Goal: Answer question/provide support: Share knowledge or assist other users

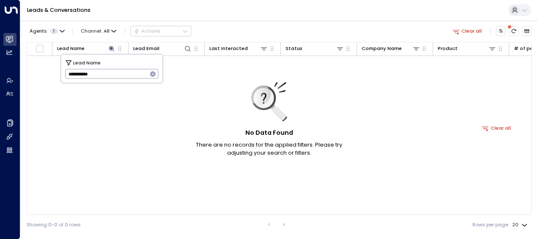
drag, startPoint x: 67, startPoint y: 74, endPoint x: 111, endPoint y: 76, distance: 44.5
click at [111, 76] on input "**********" at bounding box center [106, 74] width 83 height 14
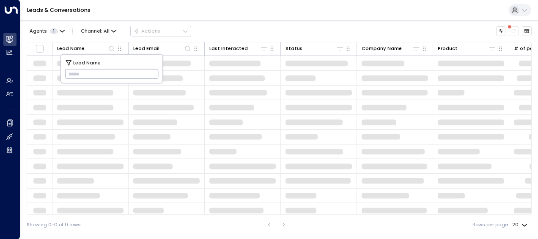
click at [75, 72] on input "text" at bounding box center [112, 74] width 94 height 14
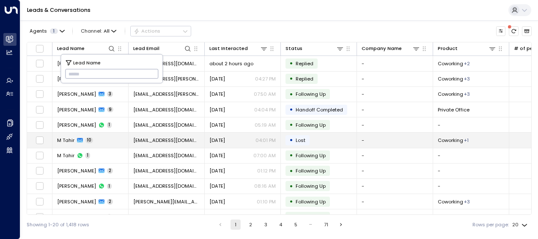
type input "**********"
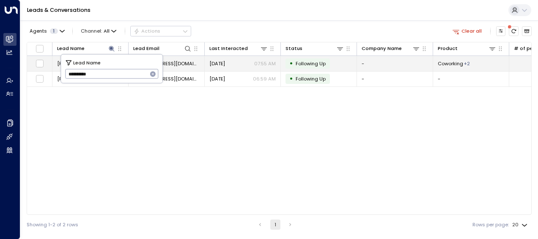
click at [221, 59] on td "[DATE] 07:55 AM" at bounding box center [243, 63] width 76 height 15
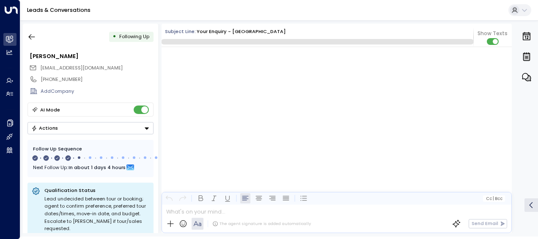
scroll to position [941, 0]
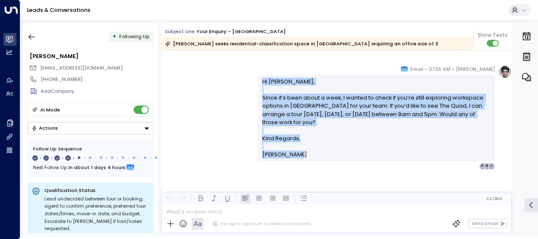
drag, startPoint x: 261, startPoint y: 80, endPoint x: 304, endPoint y: 168, distance: 97.1
click at [304, 168] on div "[PERSON_NAME] • 07:55 AM • Email Hi [PERSON_NAME], Since it’s been about a week…" at bounding box center [376, 117] width 237 height 105
drag, startPoint x: 304, startPoint y: 168, endPoint x: 273, endPoint y: 135, distance: 44.9
copy div "Hi [PERSON_NAME], Since it’s been about a week, I wanted to check if you’re sti…"
click at [34, 36] on icon "button" at bounding box center [32, 37] width 8 height 8
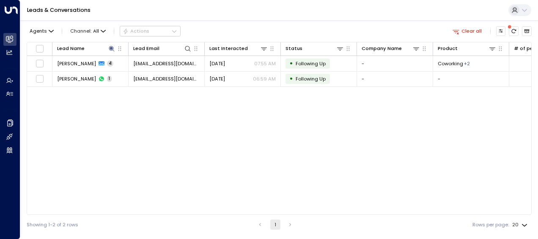
click at [34, 36] on div "Agents Channel: All Actions" at bounding box center [104, 31] width 154 height 15
click at [111, 50] on icon at bounding box center [111, 48] width 7 height 7
drag, startPoint x: 68, startPoint y: 74, endPoint x: 109, endPoint y: 79, distance: 41.4
click at [109, 79] on input "**********" at bounding box center [106, 74] width 83 height 14
type input "**********"
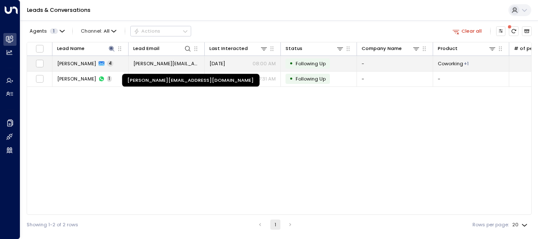
click at [176, 63] on span "[PERSON_NAME][EMAIL_ADDRESS][DOMAIN_NAME]" at bounding box center [166, 63] width 66 height 7
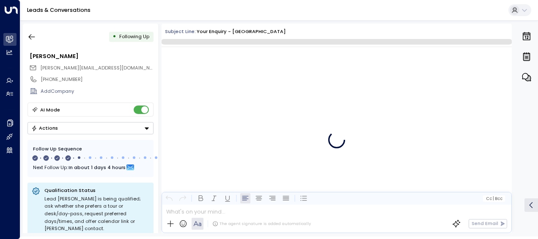
scroll to position [1056, 0]
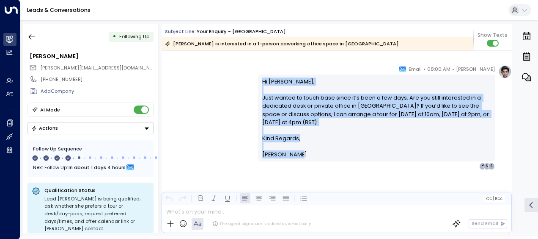
drag, startPoint x: 260, startPoint y: 81, endPoint x: 297, endPoint y: 156, distance: 84.0
click at [297, 156] on div "Hi [PERSON_NAME], Just wanted to touch base since it’s been a few days. Are you…" at bounding box center [376, 117] width 229 height 81
drag, startPoint x: 297, startPoint y: 156, endPoint x: 277, endPoint y: 116, distance: 44.9
copy div "Hi [PERSON_NAME], Just wanted to touch base since it’s been a few days. Are you…"
click at [32, 37] on icon "button" at bounding box center [32, 37] width 6 height 6
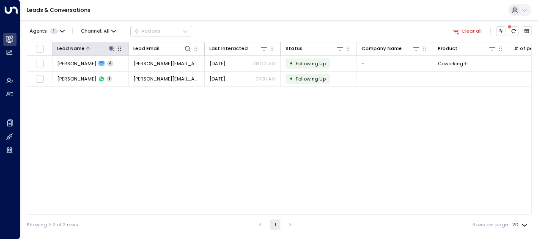
click at [112, 47] on icon at bounding box center [112, 49] width 6 height 6
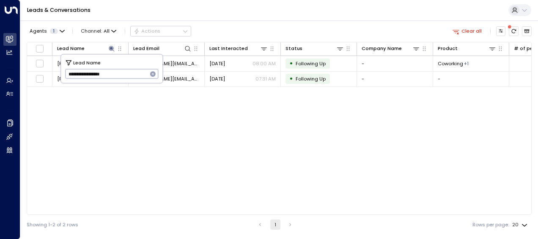
drag, startPoint x: 68, startPoint y: 73, endPoint x: 132, endPoint y: 70, distance: 64.4
click at [132, 70] on input "**********" at bounding box center [106, 74] width 83 height 14
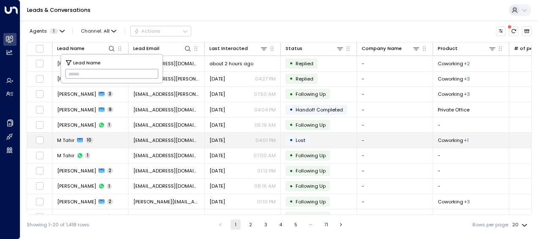
type input "**********"
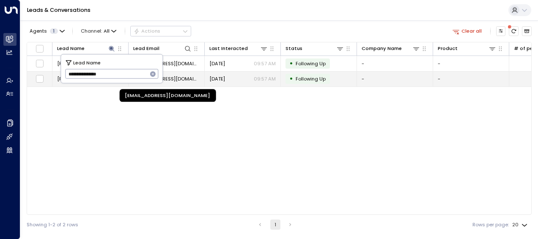
click at [179, 77] on span "[EMAIL_ADDRESS][DOMAIN_NAME]" at bounding box center [166, 78] width 66 height 7
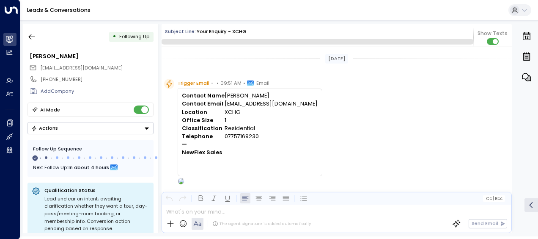
scroll to position [307, 0]
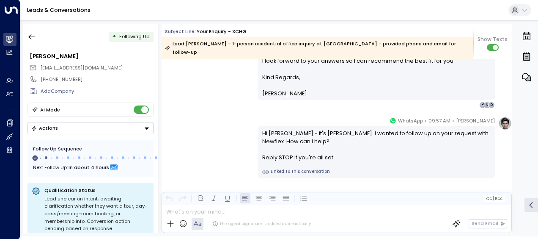
click at [198, 80] on div "[PERSON_NAME] • 09:53 AM • Email Hi [PERSON_NAME], Thank you for your interest …" at bounding box center [337, 3] width 350 height 210
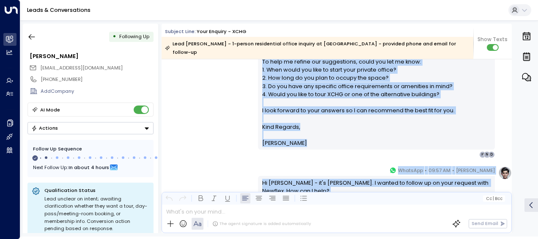
scroll to position [277, 0]
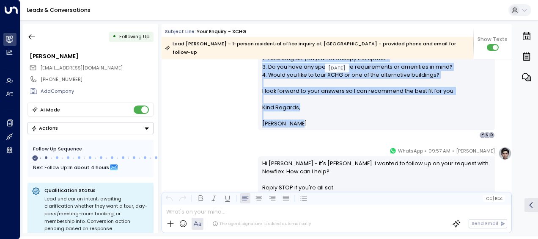
drag, startPoint x: 262, startPoint y: 57, endPoint x: 294, endPoint y: 117, distance: 68.4
click at [294, 117] on div "Hi [PERSON_NAME], Thank you for your interest in a private office at [GEOGRAPHI…" at bounding box center [376, 34] width 229 height 187
drag, startPoint x: 294, startPoint y: 117, endPoint x: 275, endPoint y: 105, distance: 22.4
copy div "Hi [PERSON_NAME], Thank you for your interest in a private office at [GEOGRAPHI…"
click at [210, 108] on div "[PERSON_NAME] • 09:53 AM • Email Hi [PERSON_NAME], Thank you for your interest …" at bounding box center [337, 33] width 350 height 210
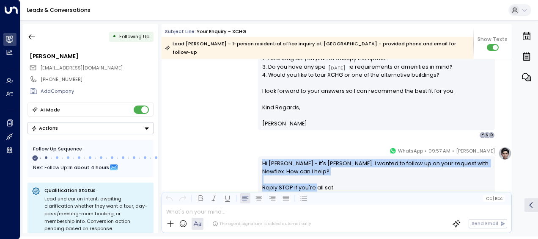
drag, startPoint x: 260, startPoint y: 154, endPoint x: 346, endPoint y: 182, distance: 90.7
click at [346, 182] on div "Hi [PERSON_NAME] - it's [PERSON_NAME]. I wanted to follow up on your request wi…" at bounding box center [376, 175] width 229 height 33
drag, startPoint x: 346, startPoint y: 182, endPoint x: 314, endPoint y: 175, distance: 33.1
copy div "Hi [PERSON_NAME] - it's [PERSON_NAME]. I wanted to follow up on your request wi…"
click at [31, 36] on icon "button" at bounding box center [32, 37] width 8 height 8
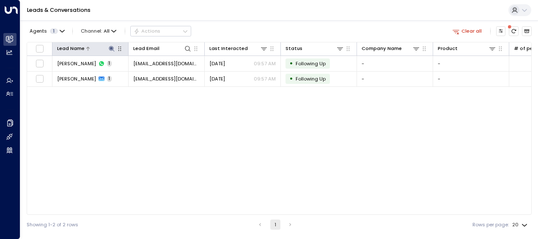
click at [110, 47] on icon at bounding box center [112, 49] width 6 height 6
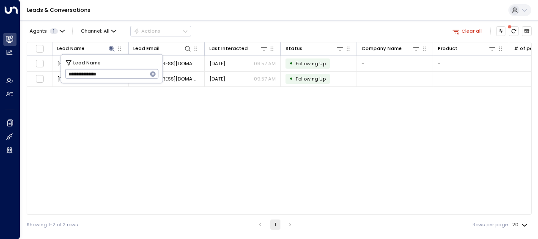
drag, startPoint x: 67, startPoint y: 74, endPoint x: 105, endPoint y: 69, distance: 37.5
click at [105, 69] on input "**********" at bounding box center [106, 74] width 83 height 14
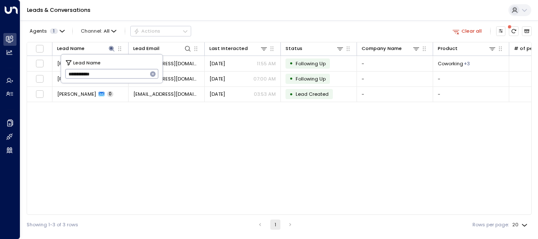
type input "**********"
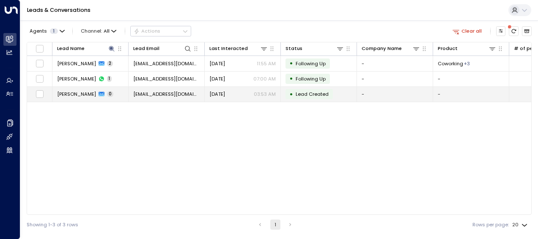
click at [183, 93] on span "[EMAIL_ADDRESS][DOMAIN_NAME]" at bounding box center [166, 94] width 66 height 7
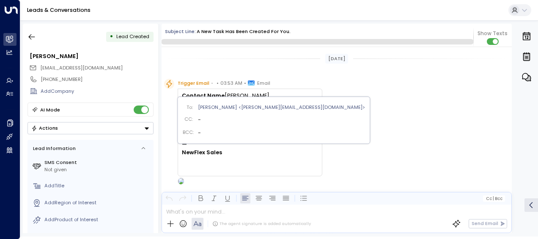
scroll to position [88, 0]
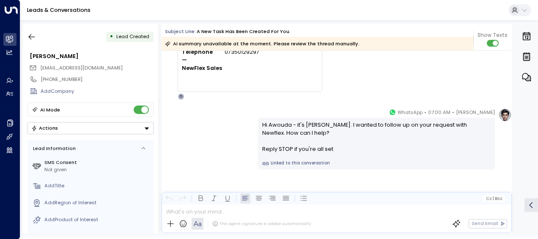
click at [201, 159] on div "[PERSON_NAME] • 07:00 AM • WhatsApp Hi Awouda - it's [PERSON_NAME]. I wanted to…" at bounding box center [337, 138] width 350 height 61
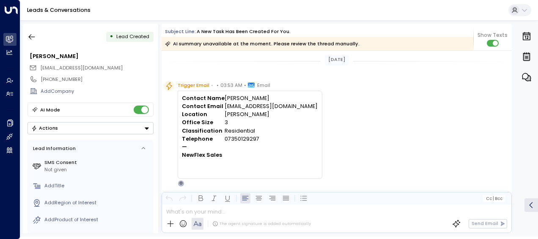
scroll to position [0, 0]
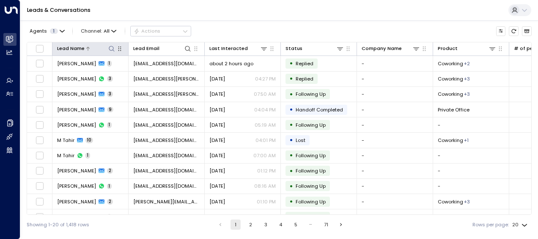
click at [110, 49] on icon at bounding box center [111, 48] width 7 height 7
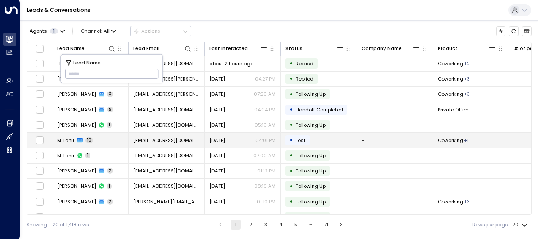
type input "**********"
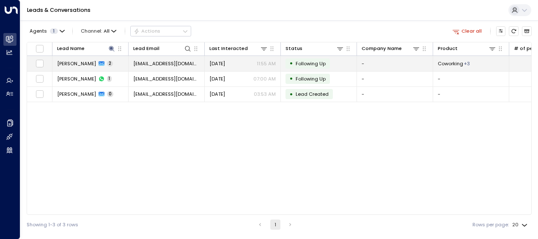
click at [225, 61] on span "[DATE]" at bounding box center [217, 63] width 16 height 7
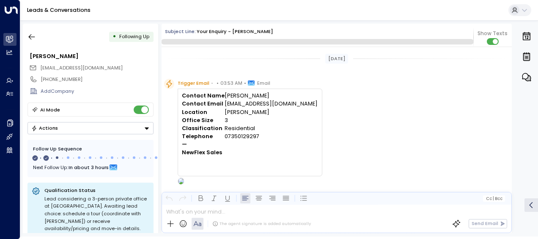
scroll to position [391, 0]
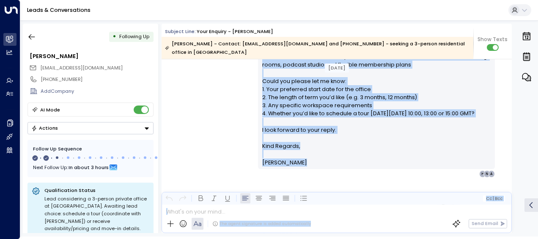
scroll to position [316, 0]
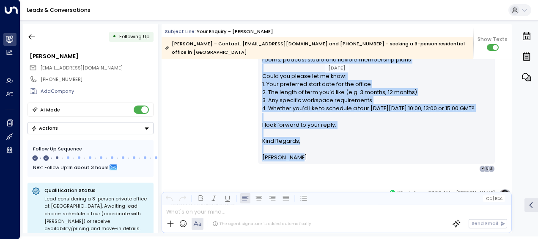
drag, startPoint x: 260, startPoint y: 91, endPoint x: 296, endPoint y: 162, distance: 78.9
click at [296, 162] on div "Hi Awouda, Thank you for your interest in a 3-person private office at Frederic…" at bounding box center [376, 30] width 237 height 265
drag, startPoint x: 296, startPoint y: 162, endPoint x: 279, endPoint y: 157, distance: 17.9
copy div "Hi Awouda, Thank you for your interest in a 3-person private office at Frederic…"
click at [224, 136] on div "Olivia Smith • 03:55 AM • Email Hi Awouda, Thank you for your interest in a 3-p…" at bounding box center [337, 31] width 350 height 284
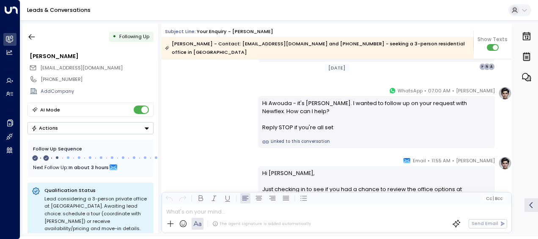
scroll to position [485, 0]
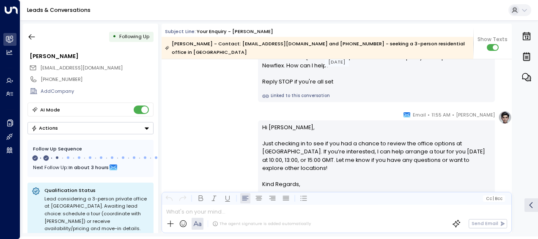
click at [224, 136] on div "Olivia Smith • 11:55 AM • Email Hi Awouda, Just checking in to see if you had a…" at bounding box center [337, 162] width 350 height 105
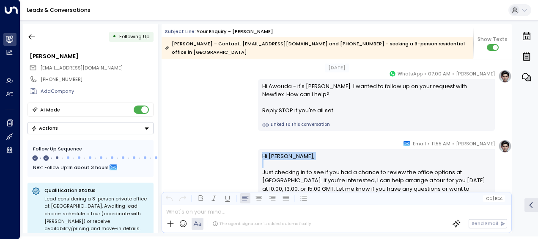
click at [224, 139] on div "Olivia Smith • 11:55 AM • Email Hi Awouda, Just checking in to see if you had a…" at bounding box center [337, 191] width 350 height 105
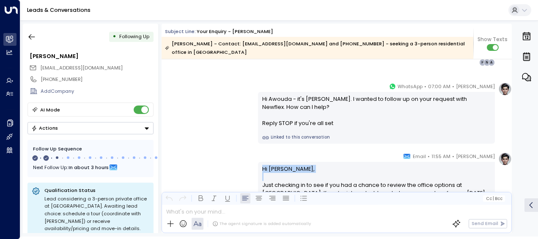
scroll to position [418, 0]
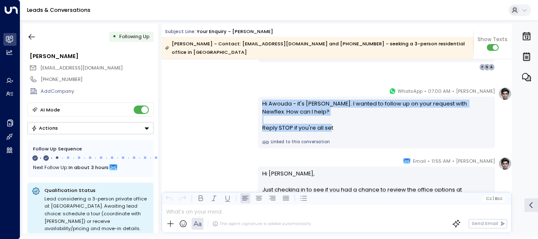
drag, startPoint x: 261, startPoint y: 91, endPoint x: 342, endPoint y: 118, distance: 85.2
click at [342, 118] on div "Hi Awouda - it's [PERSON_NAME]. I wanted to follow up on your request with Newf…" at bounding box center [376, 115] width 229 height 33
drag, startPoint x: 342, startPoint y: 118, endPoint x: 295, endPoint y: 116, distance: 46.6
copy div "Hi Awouda - it's Olivia Smith. I wanted to follow up on your request with Newfl…"
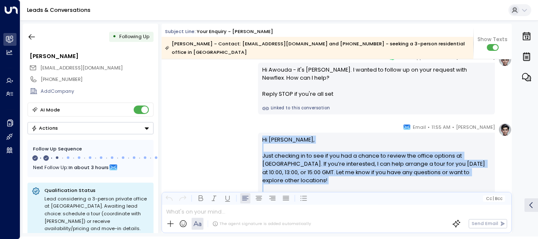
scroll to position [497, 0]
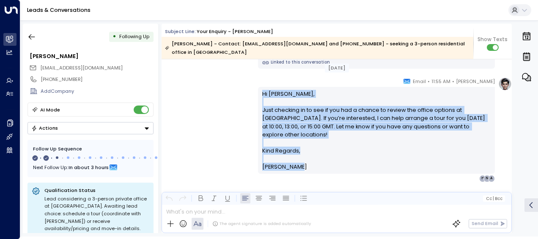
drag, startPoint x: 260, startPoint y: 163, endPoint x: 312, endPoint y: 162, distance: 52.1
click at [312, 162] on div "Olivia Smith • 11:55 AM • Email Hi Awouda, Just checking in to see if you had a…" at bounding box center [376, 129] width 237 height 105
drag, startPoint x: 312, startPoint y: 162, endPoint x: 272, endPoint y: 114, distance: 63.1
copy div "Hi Awouda, Just checking in to see if you had a chance to review the office opt…"
click at [33, 36] on icon "button" at bounding box center [32, 37] width 8 height 8
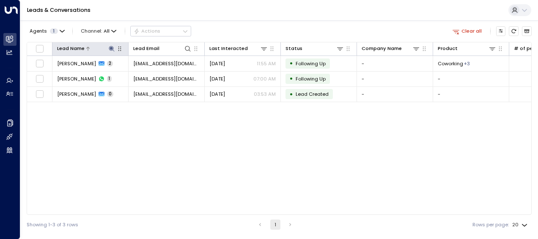
click at [112, 47] on icon at bounding box center [112, 49] width 6 height 6
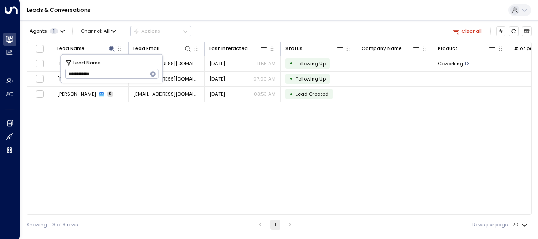
drag, startPoint x: 67, startPoint y: 76, endPoint x: 135, endPoint y: 76, distance: 68.1
click at [135, 76] on input "**********" at bounding box center [106, 74] width 83 height 14
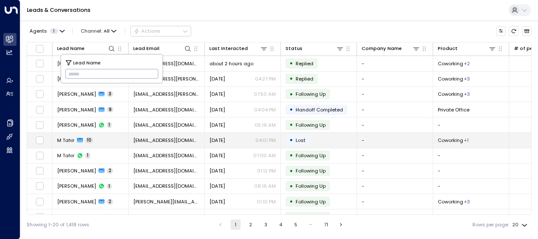
type input "**********"
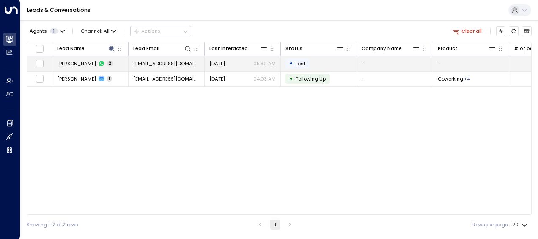
click at [184, 62] on span "arrandehel1@gmail.com" at bounding box center [166, 63] width 66 height 7
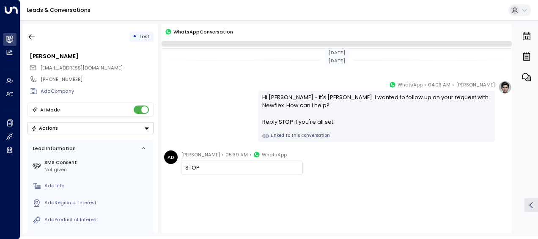
scroll to position [9, 0]
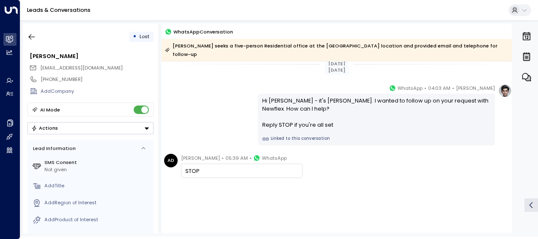
click at [215, 99] on div "Olivia Smith • 04:03 AM • WhatsApp Hi Arran - it's Olivia Smith. I wanted to fo…" at bounding box center [337, 114] width 350 height 61
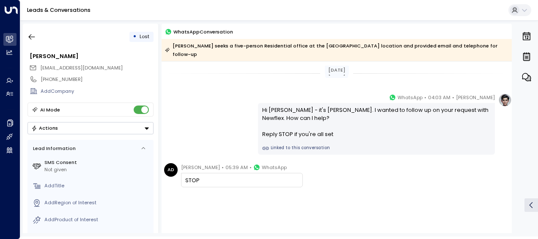
scroll to position [0, 0]
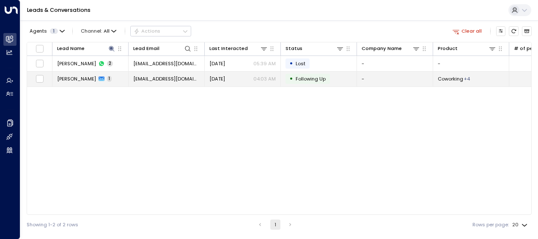
click at [173, 78] on span "arrandehel1@gmail.com" at bounding box center [166, 78] width 66 height 7
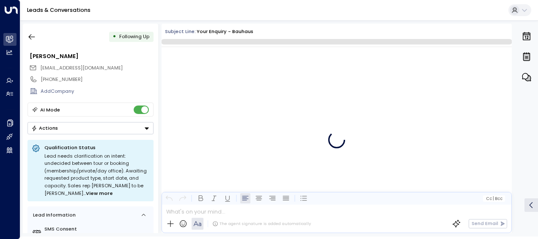
scroll to position [461, 0]
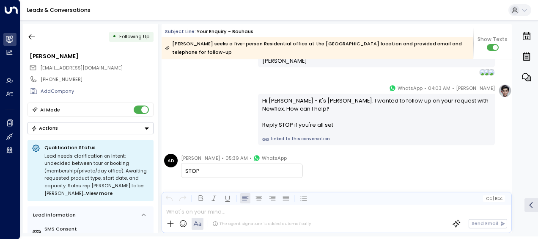
click at [207, 89] on div "Olivia Smith • 04:03 AM • WhatsApp Hi Arran - it's Olivia Smith. I wanted to fo…" at bounding box center [337, 114] width 350 height 61
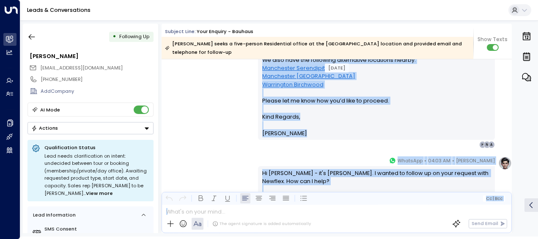
scroll to position [406, 0]
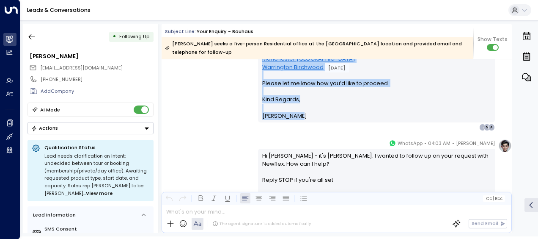
drag, startPoint x: 261, startPoint y: 71, endPoint x: 311, endPoint y: 115, distance: 66.3
drag, startPoint x: 311, startPoint y: 115, endPoint x: 262, endPoint y: 87, distance: 56.3
copy div "Hi Arran, Thank you for your interest in our Bauhaus location in Manchester. We…"
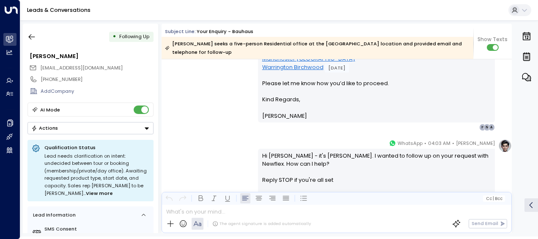
click at [240, 139] on div "Olivia Smith • 04:03 AM • WhatsApp Hi Arran - it's Olivia Smith. I wanted to fo…" at bounding box center [337, 169] width 350 height 61
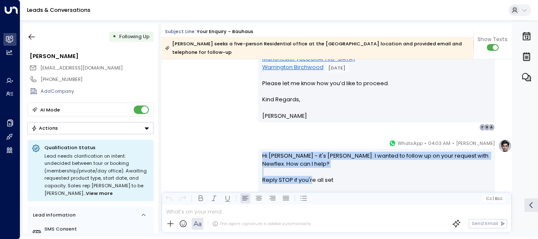
drag, startPoint x: 268, startPoint y: 151, endPoint x: 345, endPoint y: 177, distance: 81.1
click at [345, 177] on div "Hi Arran - it's Olivia Smith. I wanted to follow up on your request with Newfle…" at bounding box center [376, 175] width 237 height 52
drag, startPoint x: 345, startPoint y: 177, endPoint x: 291, endPoint y: 169, distance: 54.7
copy div "Hi Arran - it's Olivia Smith. I wanted to follow up on your request with Newfle…"
click at [230, 146] on div "Olivia Smith • 04:03 AM • WhatsApp Hi Arran - it's Olivia Smith. I wanted to fo…" at bounding box center [337, 169] width 350 height 61
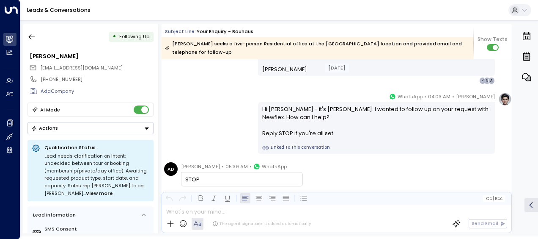
scroll to position [465, 0]
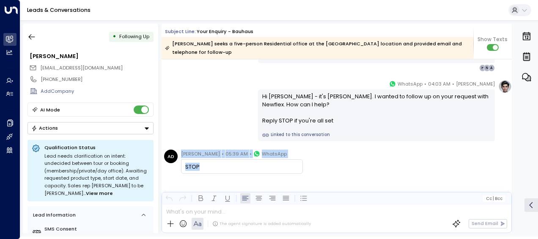
drag, startPoint x: 179, startPoint y: 143, endPoint x: 215, endPoint y: 158, distance: 38.5
click at [215, 158] on div "AD Arran Dehel • 05:39 AM • WhatsApp STOP" at bounding box center [233, 161] width 139 height 24
copy div "Arran Dehel • 05:39 AM • WhatsApp STOP"
click at [31, 38] on icon "button" at bounding box center [32, 37] width 8 height 8
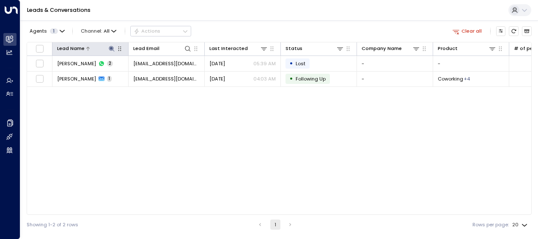
click at [111, 47] on icon at bounding box center [112, 49] width 6 height 6
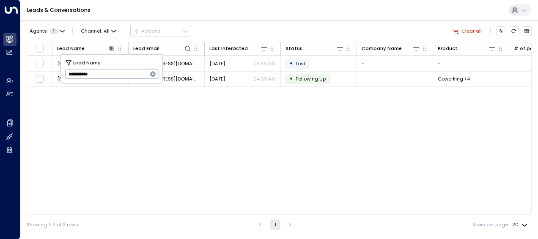
drag, startPoint x: 66, startPoint y: 72, endPoint x: 146, endPoint y: 71, distance: 79.6
click at [146, 71] on input "**********" at bounding box center [106, 74] width 83 height 14
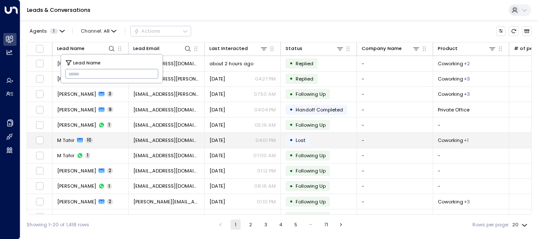
type input "**********"
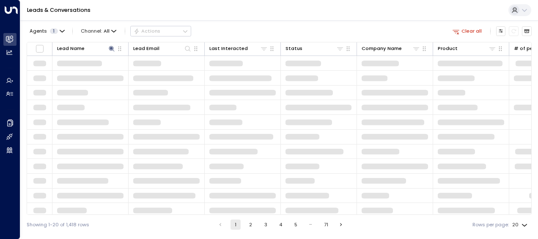
click at [86, 139] on div "Lead Name Lead Email Last Interacted Status Company Name Product # of people AI…" at bounding box center [279, 128] width 505 height 173
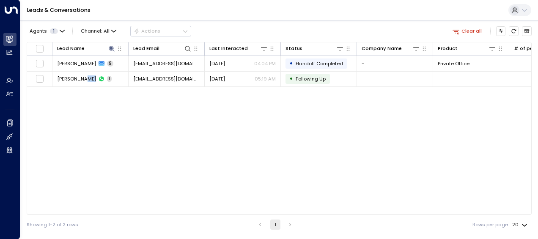
click at [86, 139] on div "Lead Name Lead Email Last Interacted Status Company Name Product # of people AI…" at bounding box center [279, 128] width 505 height 173
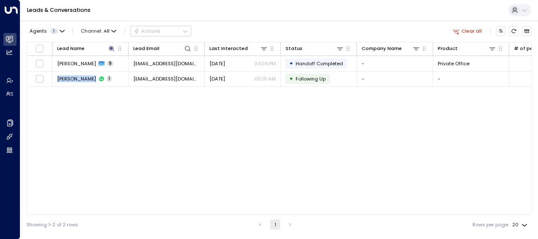
click at [86, 139] on div "Lead Name Lead Email Last Interacted Status Company Name Product # of people AI…" at bounding box center [279, 128] width 505 height 173
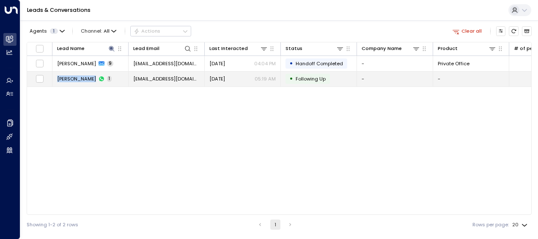
drag, startPoint x: 86, startPoint y: 139, endPoint x: 178, endPoint y: 79, distance: 109.6
click at [178, 79] on span "[EMAIL_ADDRESS][DOMAIN_NAME]" at bounding box center [166, 78] width 66 height 7
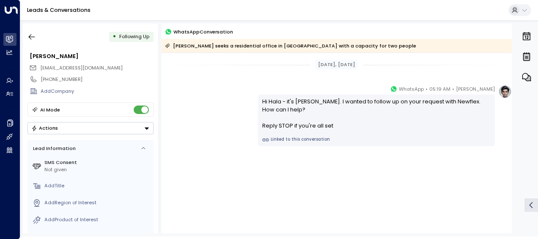
click at [228, 96] on div "Olivia Smith • 05:19 AM • WhatsApp Hi Hala - it's Olivia Smith. I wanted to fol…" at bounding box center [337, 115] width 350 height 61
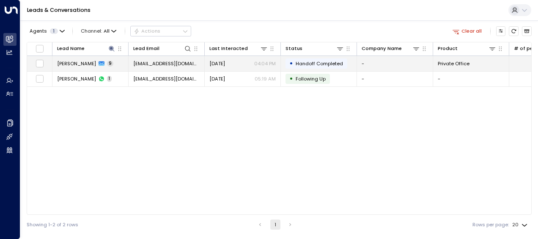
click at [220, 62] on span "[DATE]" at bounding box center [217, 63] width 16 height 7
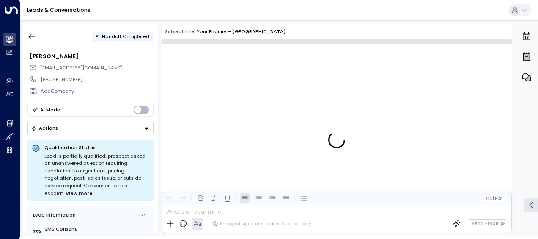
scroll to position [2334, 0]
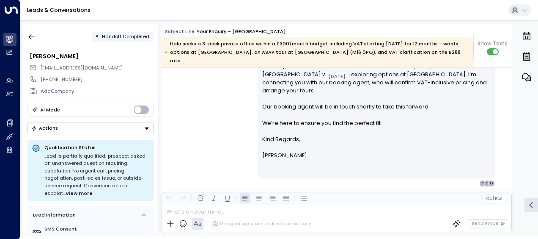
click at [222, 92] on div "Olivia Smith • 04:04 PM • Email Hi Hala, Thanks for confirming your 1 October m…" at bounding box center [337, 106] width 350 height 162
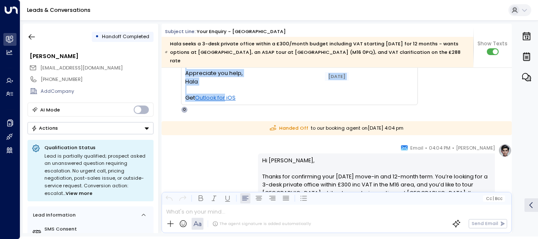
click at [222, 94] on link "Outlook for iOS" at bounding box center [215, 98] width 41 height 8
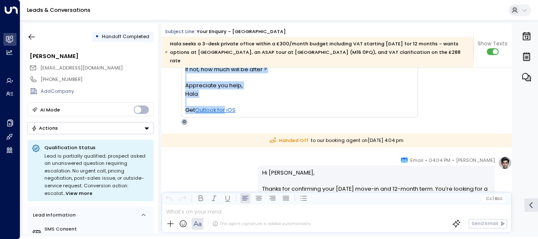
scroll to position [2153, 0]
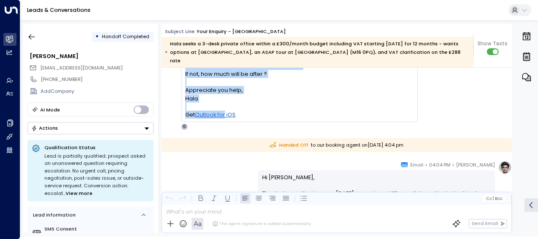
click at [222, 92] on div "Hi Olivia, I'd like to see if there options at Bold Bauhaus, Also, could you ki…" at bounding box center [299, 73] width 228 height 89
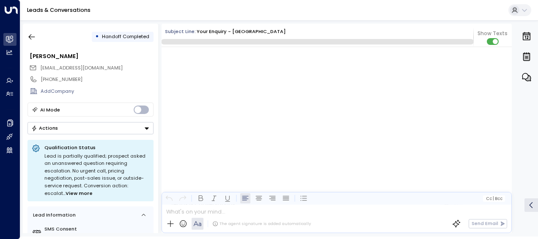
scroll to position [1948, 0]
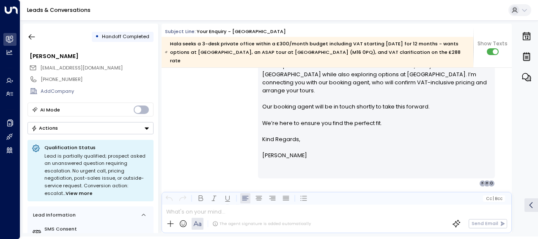
click at [222, 102] on div "[PERSON_NAME] • 04:04 PM • Email Hi [PERSON_NAME], Thanks for confirming your […" at bounding box center [337, 106] width 350 height 162
drag, startPoint x: 222, startPoint y: 102, endPoint x: 191, endPoint y: 110, distance: 31.9
click at [191, 110] on div "[PERSON_NAME] • 04:04 PM • Email Hi [PERSON_NAME], Thanks for confirming your […" at bounding box center [337, 106] width 350 height 162
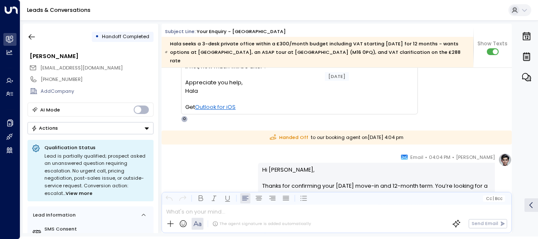
scroll to position [1804, 0]
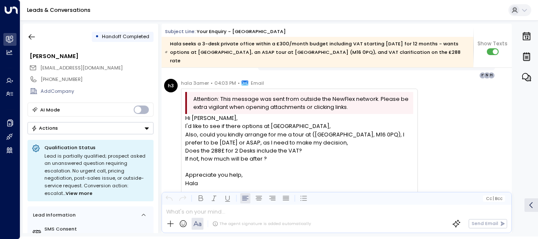
click at [189, 114] on div "Hi [PERSON_NAME]," at bounding box center [299, 118] width 228 height 8
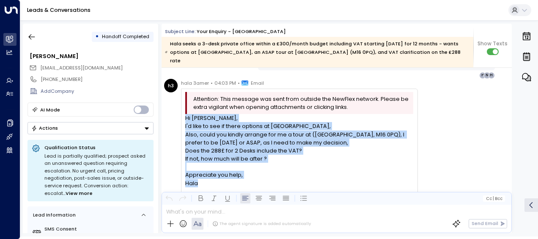
drag, startPoint x: 186, startPoint y: 110, endPoint x: 217, endPoint y: 173, distance: 69.6
click at [217, 173] on div "Hi [PERSON_NAME], I'd like to see if there options at [GEOGRAPHIC_DATA], Also, …" at bounding box center [299, 150] width 228 height 73
drag, startPoint x: 217, startPoint y: 173, endPoint x: 195, endPoint y: 140, distance: 39.4
copy div "Hi Olivia, I'd like to see if there options at Bold Bauhaus, Also, could you ki…"
click at [167, 116] on div "h3 hala 3amer • 04:03 PM • Email Attention: This message was sent from outside …" at bounding box center [291, 147] width 254 height 136
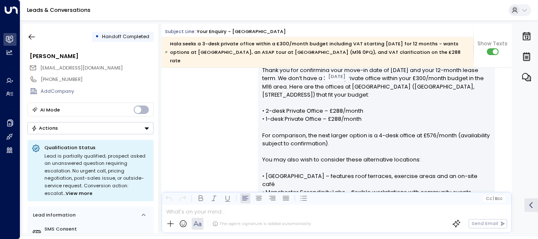
scroll to position [1671, 0]
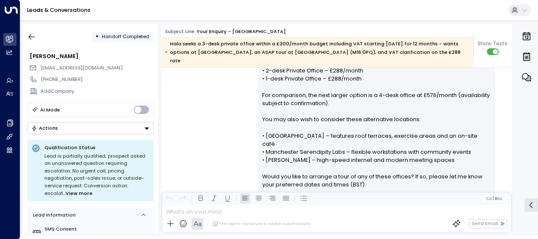
click at [216, 138] on div "Olivia Smith • 03:50 PM • Email Hi Hala, Thank you for confirming your move-in …" at bounding box center [337, 122] width 350 height 251
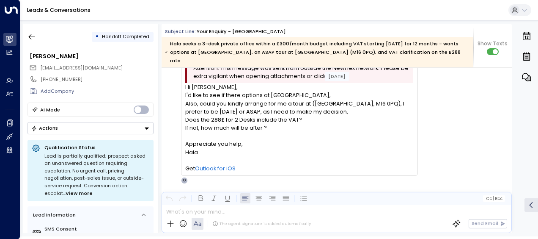
click at [216, 138] on div "Attention: This message was sent from outside the NewFlex network. Please be ex…" at bounding box center [299, 116] width 228 height 111
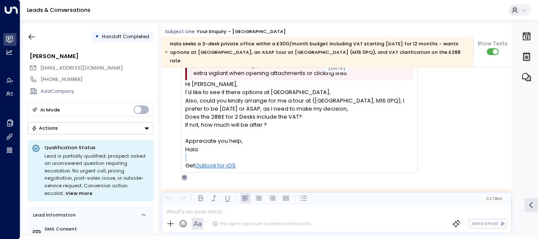
click at [216, 145] on div "Hala" at bounding box center [299, 149] width 228 height 8
drag, startPoint x: 216, startPoint y: 138, endPoint x: 169, endPoint y: 118, distance: 51.0
click at [169, 118] on div "h3 hala 3amer • 04:03 PM • Email Attention: This message was sent from outside …" at bounding box center [291, 113] width 254 height 136
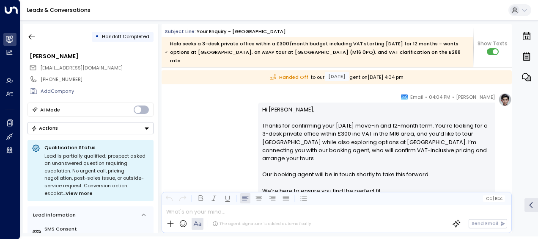
scroll to position [2010, 0]
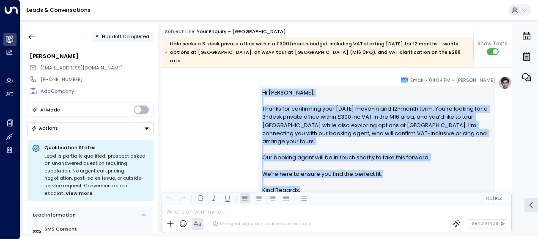
drag, startPoint x: 260, startPoint y: 83, endPoint x: 300, endPoint y: 182, distance: 106.9
click at [300, 182] on div "Hi Hala, Thanks for confirming your 1 October move-in and 12-month term. You’re…" at bounding box center [376, 157] width 229 height 138
drag, startPoint x: 300, startPoint y: 182, endPoint x: 280, endPoint y: 179, distance: 19.6
copy div "Hi Hala, Thanks for confirming your 1 October move-in and 12-month term. You’re…"
click at [198, 112] on div "Olivia Smith • 04:04 PM • Email Hi Hala, Thanks for confirming your 1 October m…" at bounding box center [337, 157] width 350 height 162
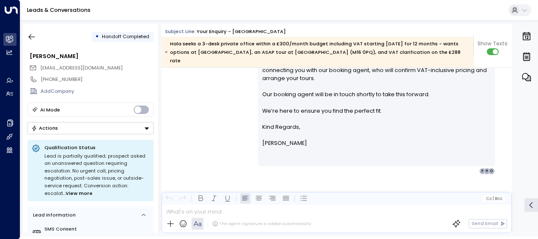
scroll to position [2073, 0]
click at [198, 112] on div "Olivia Smith • 04:04 PM • Email Hi Hala, Thanks for confirming your 1 October m…" at bounding box center [337, 93] width 350 height 162
